Goal: Navigation & Orientation: Find specific page/section

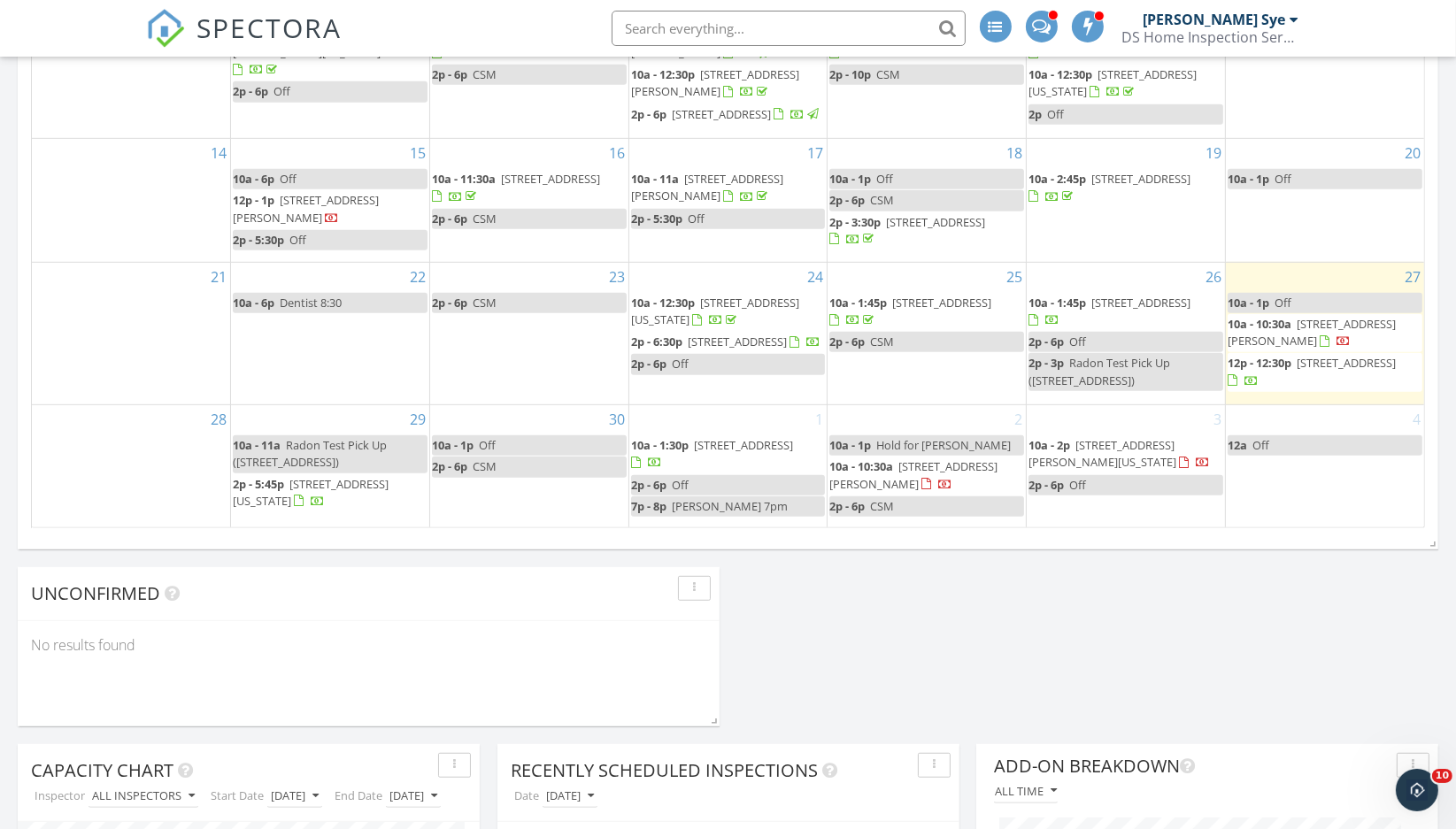
scroll to position [1113, 0]
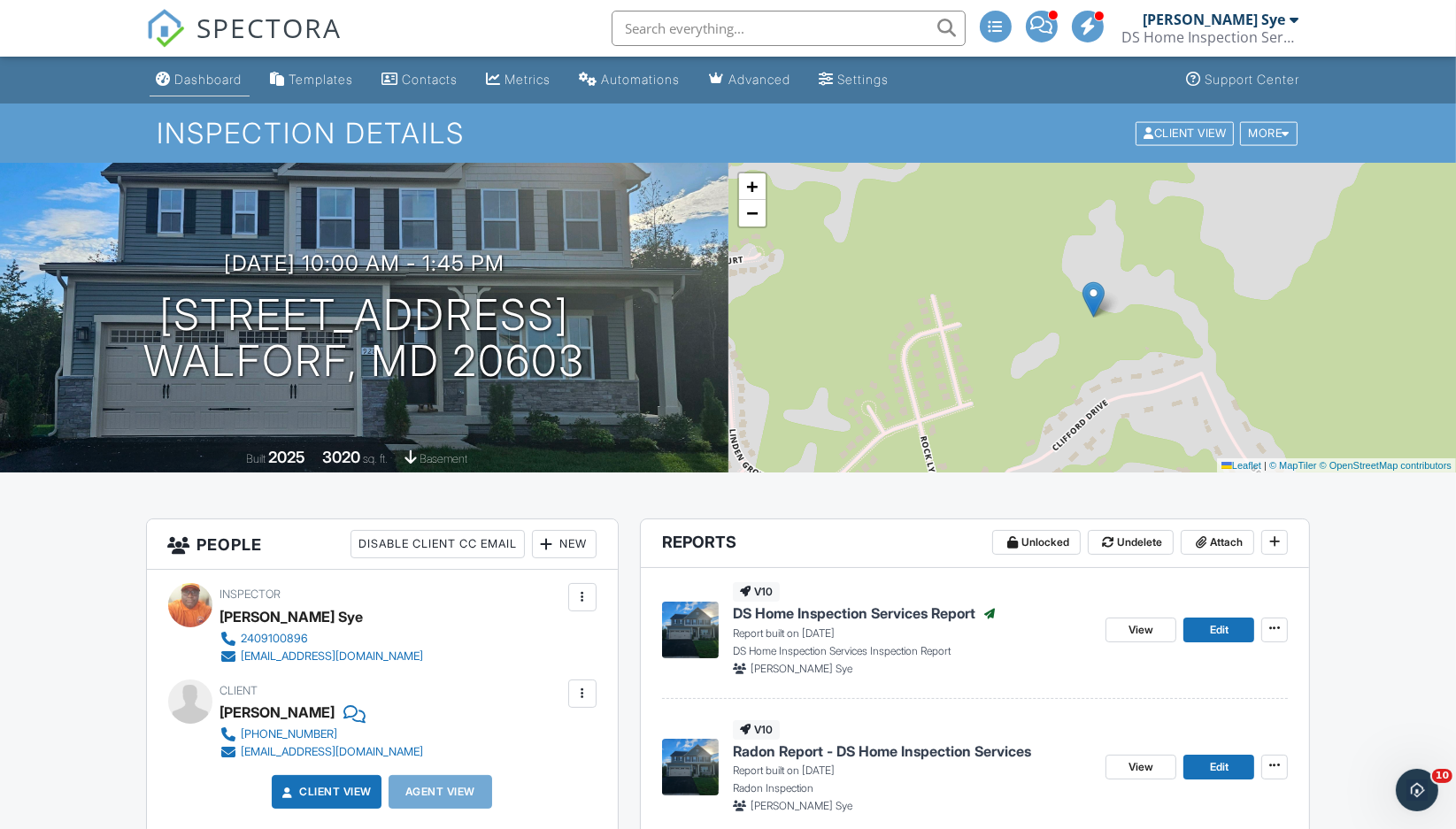
click at [185, 81] on div "Dashboard" at bounding box center [208, 79] width 67 height 15
